Goal: Find specific page/section: Find specific page/section

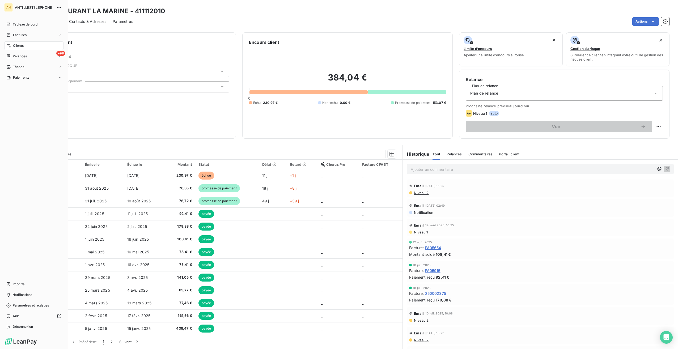
click at [14, 45] on span "Clients" at bounding box center [18, 45] width 11 height 5
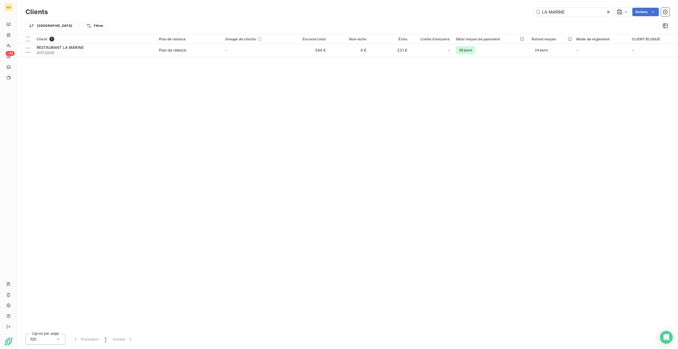
drag, startPoint x: 571, startPoint y: 11, endPoint x: 520, endPoint y: 12, distance: 51.0
click at [520, 11] on div "LA MARINE Actions" at bounding box center [361, 12] width 615 height 8
type input "jmgd"
click at [426, 49] on div "-" at bounding box center [431, 50] width 36 height 8
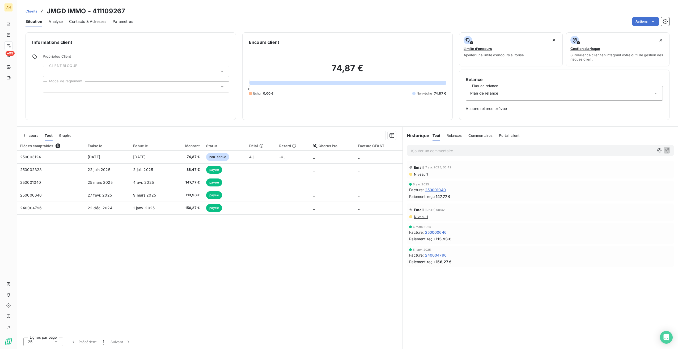
click at [33, 157] on span "250003124" at bounding box center [30, 157] width 21 height 5
click at [57, 156] on td "250003124" at bounding box center [50, 157] width 67 height 13
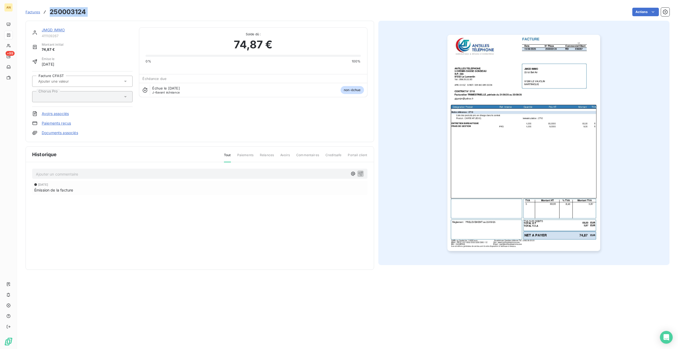
drag, startPoint x: 50, startPoint y: 11, endPoint x: 97, endPoint y: 13, distance: 47.3
click at [97, 13] on div "Factures 250003124 Actions" at bounding box center [347, 11] width 644 height 11
copy section "250003124 Actions"
